Goal: Information Seeking & Learning: Learn about a topic

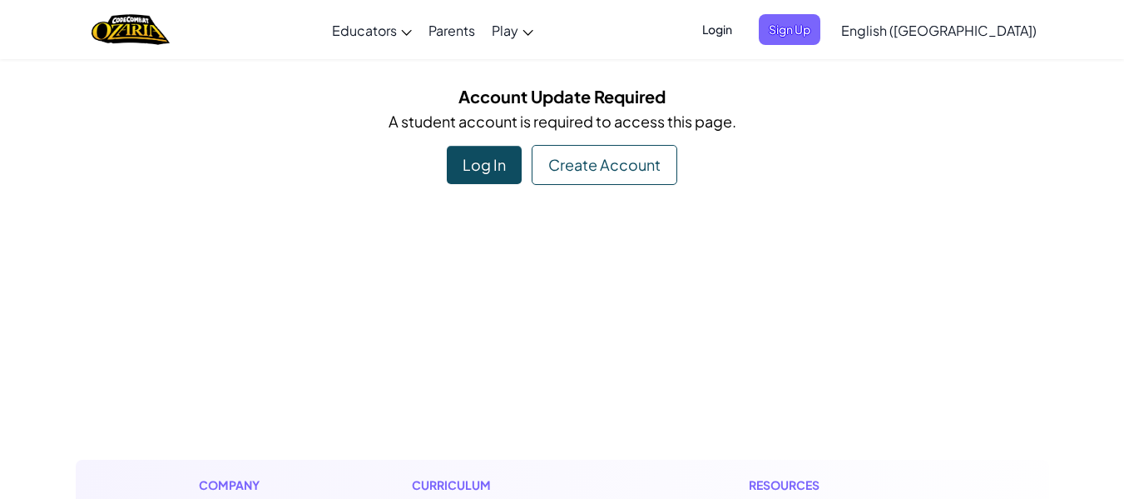
click at [480, 161] on div "Log In" at bounding box center [484, 165] width 75 height 38
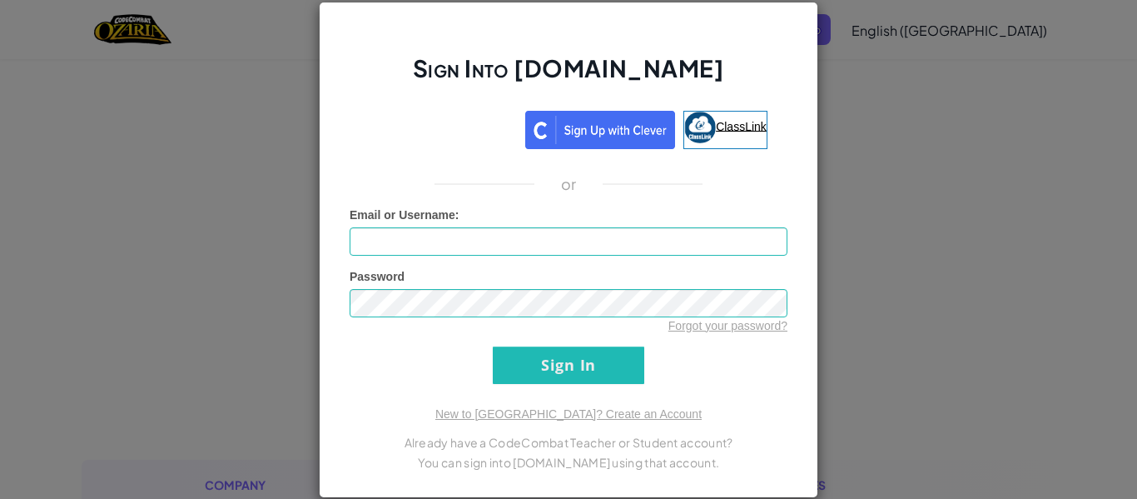
click at [709, 122] on link "ClassLink" at bounding box center [725, 130] width 84 height 38
click at [700, 128] on img at bounding box center [703, 128] width 32 height 32
click at [828, 104] on div "Sign Into [DOMAIN_NAME] ClassLink or Unknown Error Email or Username : Password…" at bounding box center [568, 249] width 1137 height 499
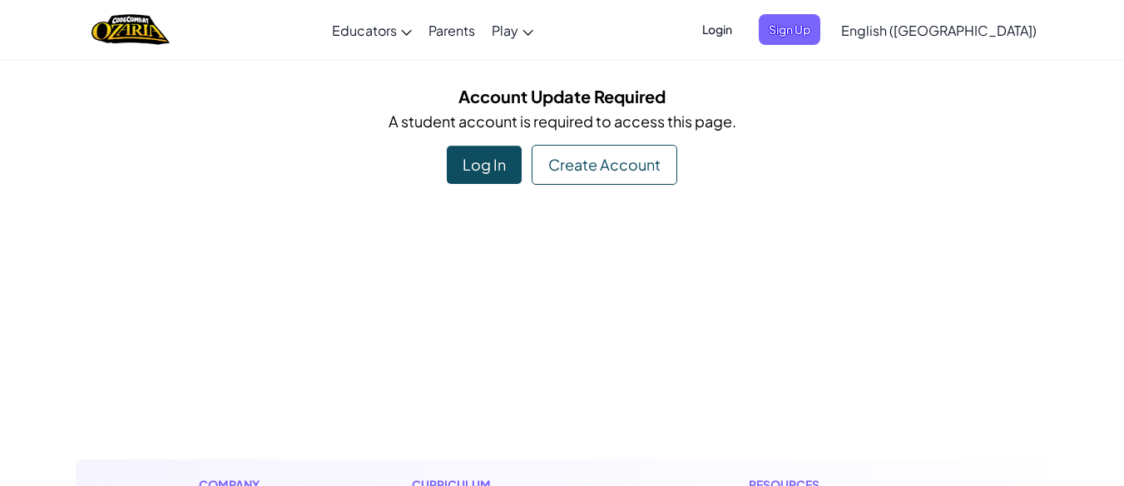
click at [456, 163] on div "Log In" at bounding box center [484, 165] width 75 height 38
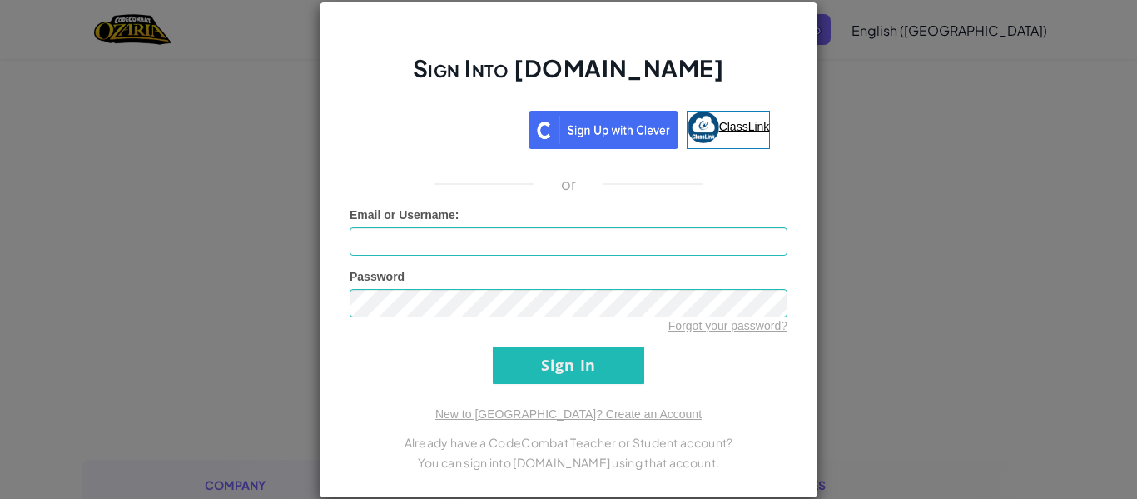
click at [744, 124] on span "ClassLink" at bounding box center [744, 125] width 51 height 13
click at [937, 356] on div "Sign Into [DOMAIN_NAME] ClassLink or Unknown Error Email or Username : Password…" at bounding box center [568, 249] width 1137 height 499
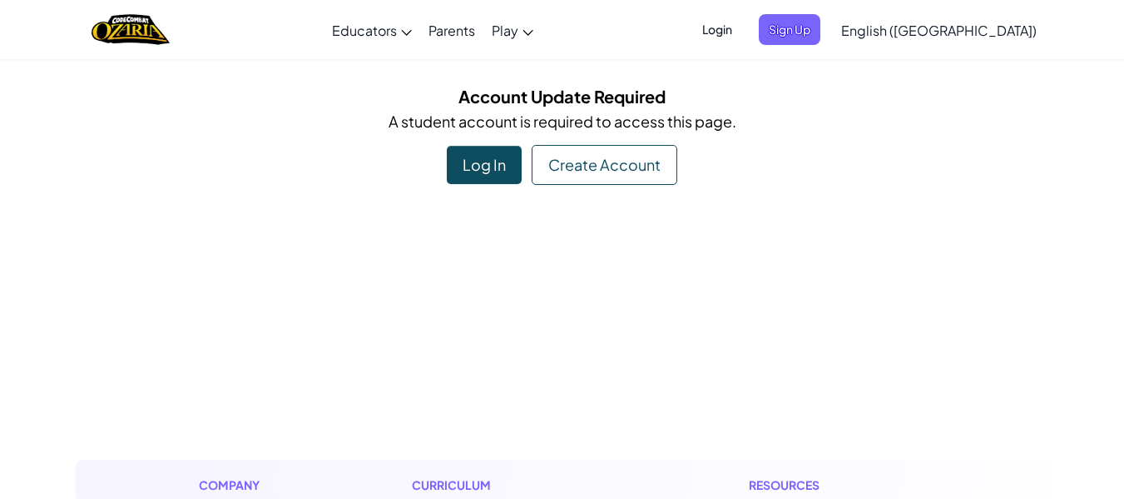
drag, startPoint x: 880, startPoint y: 317, endPoint x: 633, endPoint y: 303, distance: 247.6
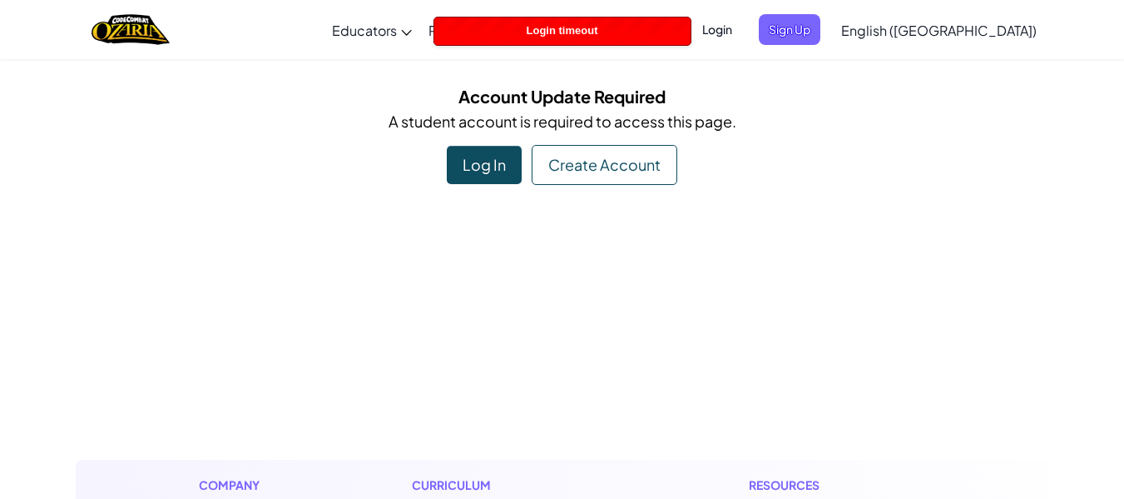
click at [493, 165] on div "Log In" at bounding box center [484, 165] width 75 height 38
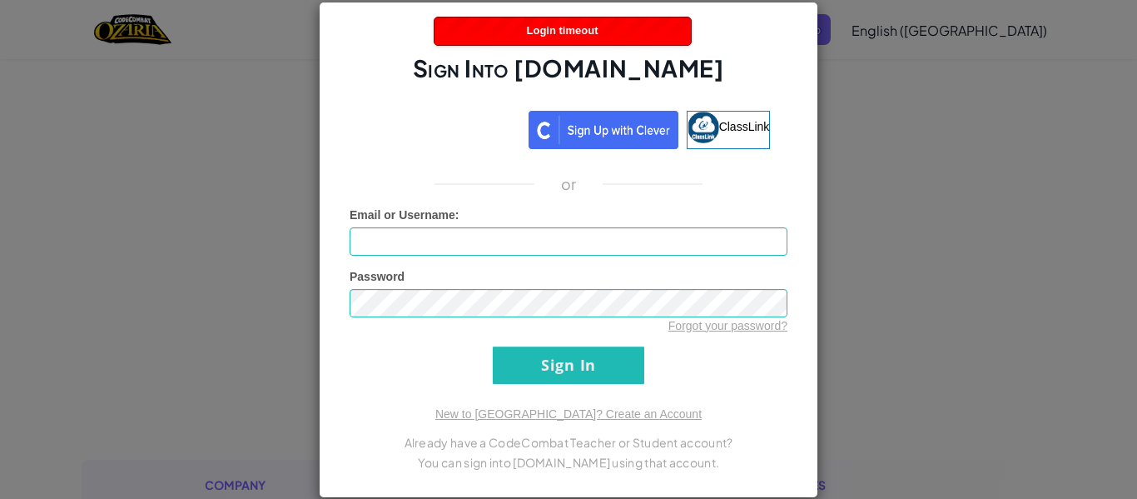
click at [235, 237] on div "Sign Into [DOMAIN_NAME] ClassLink or Unknown Error Email or Username : Password…" at bounding box center [568, 249] width 1137 height 499
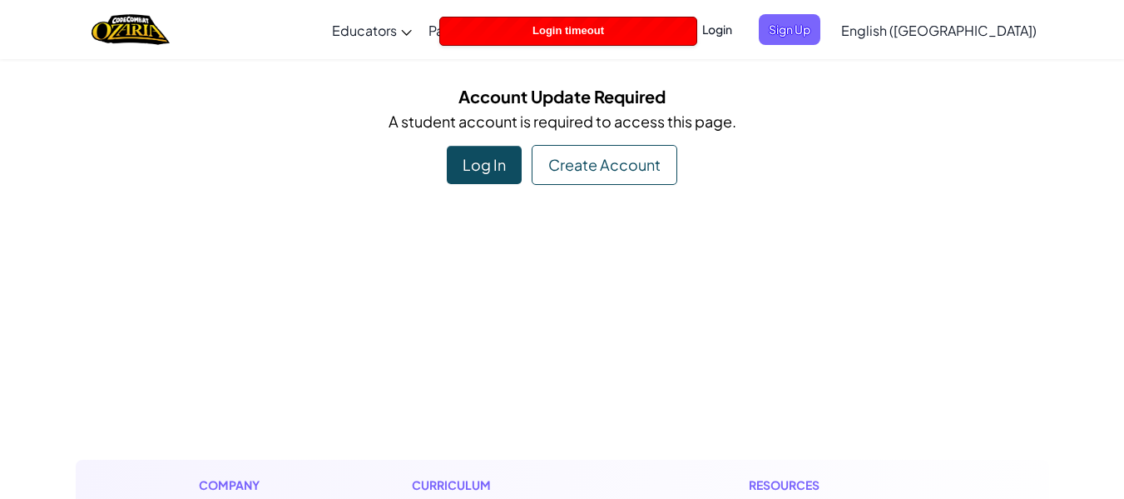
click at [487, 170] on div "Log In" at bounding box center [484, 165] width 75 height 38
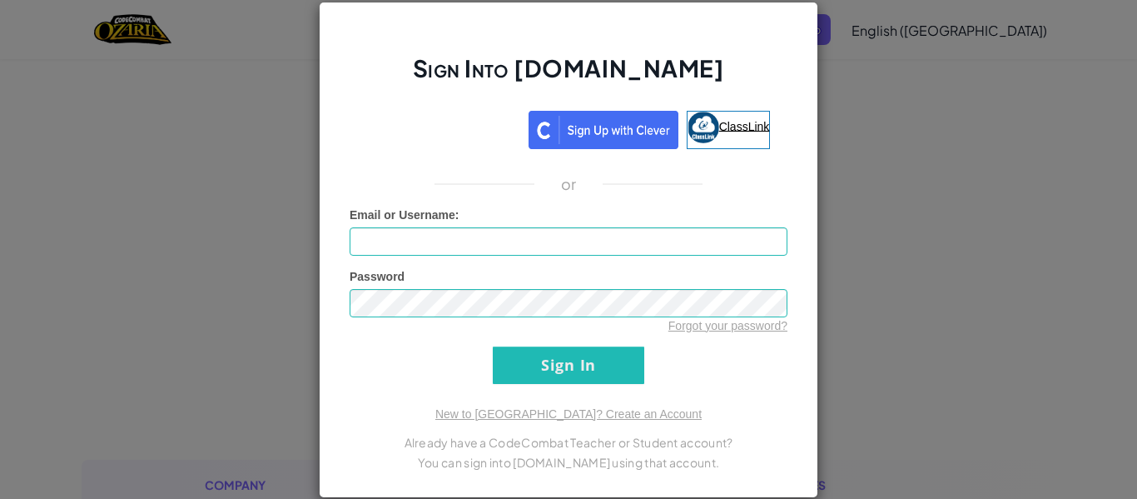
click at [730, 130] on span "ClassLink" at bounding box center [744, 125] width 51 height 13
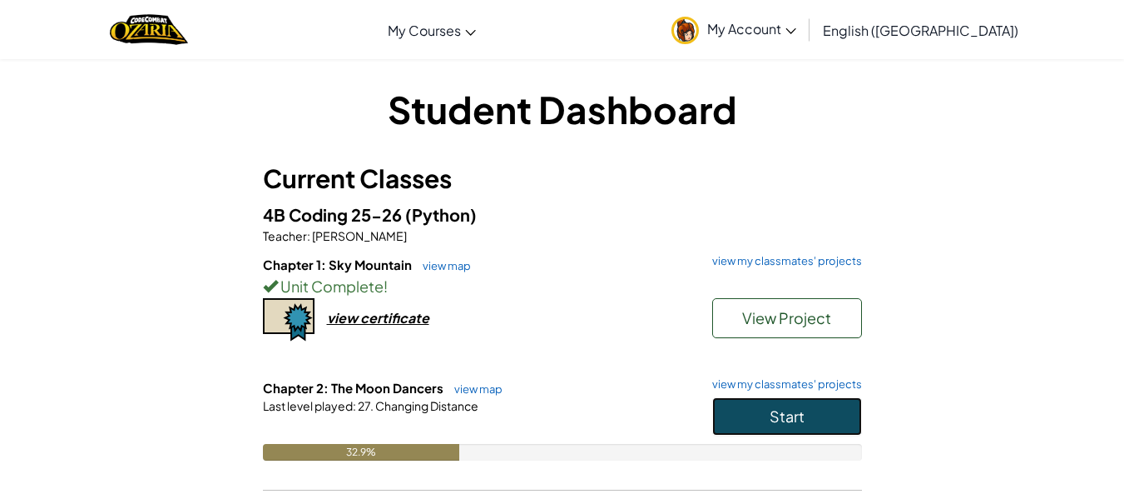
click at [781, 399] on button "Start" at bounding box center [787, 416] width 150 height 38
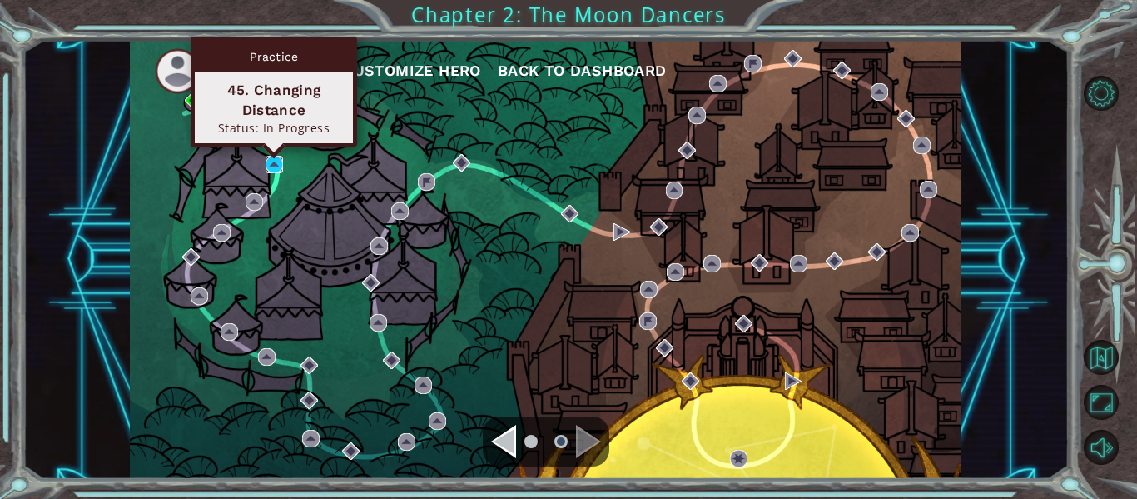
click at [269, 162] on img at bounding box center [273, 164] width 17 height 17
